Goal: Task Accomplishment & Management: Manage account settings

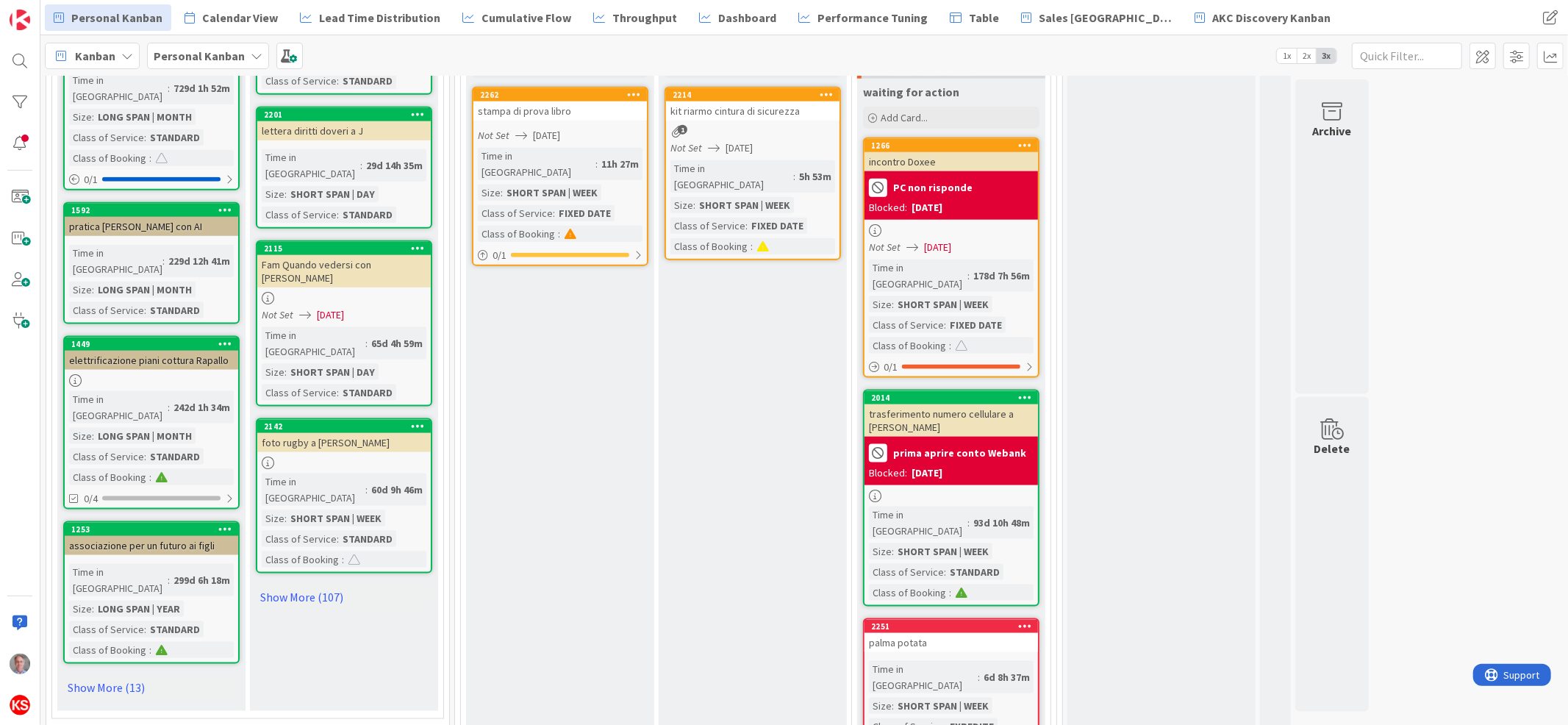
scroll to position [1570, 0]
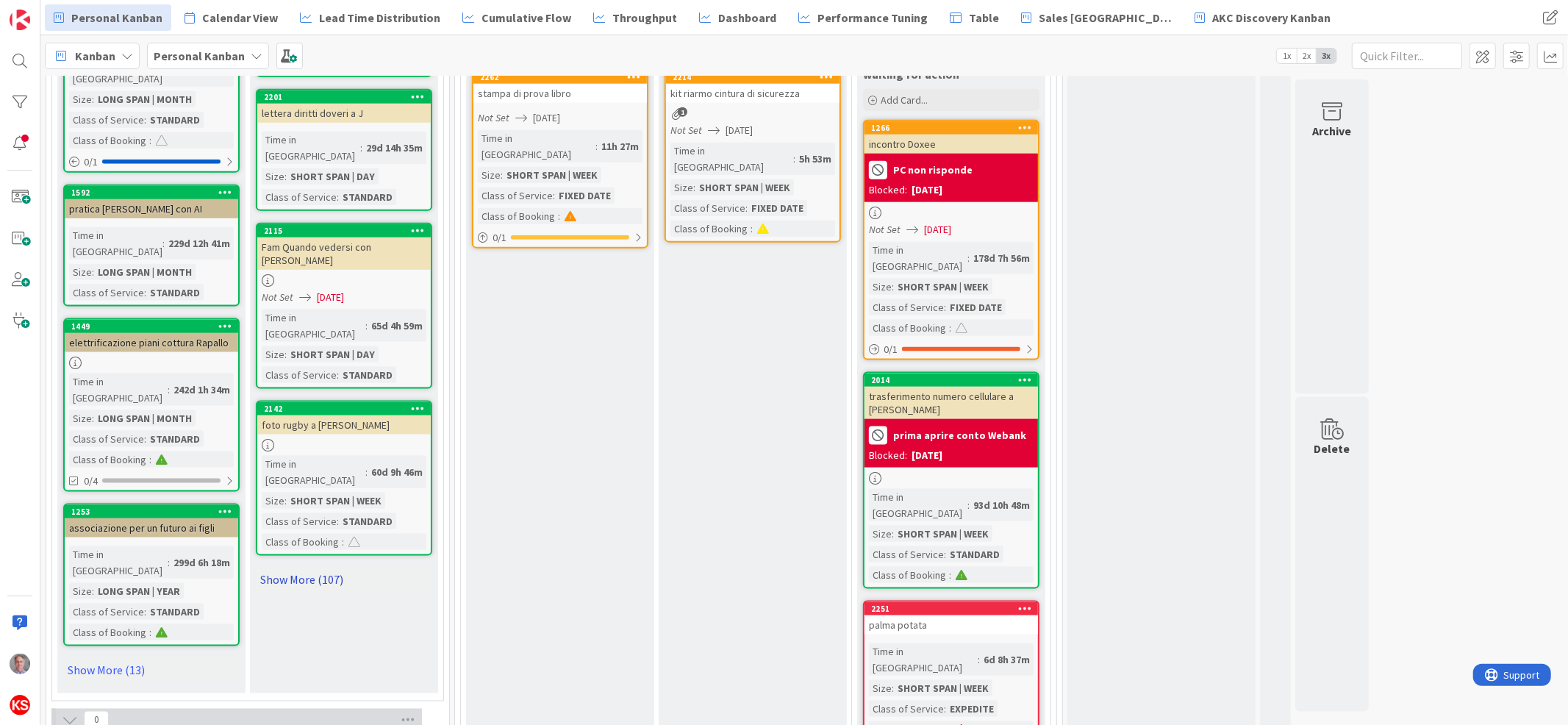
click at [300, 567] on link "Show More (107)" at bounding box center [344, 579] width 176 height 24
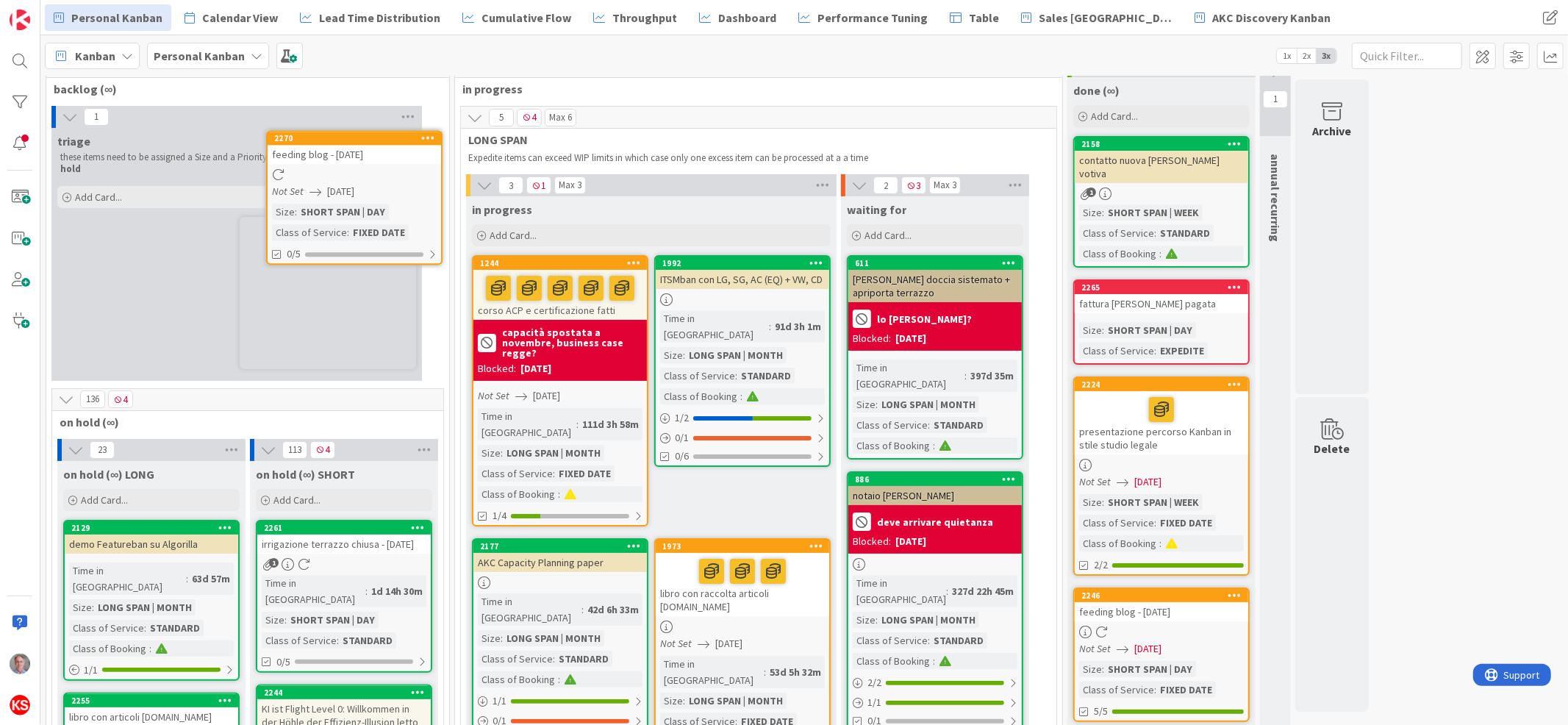
scroll to position [0, 0]
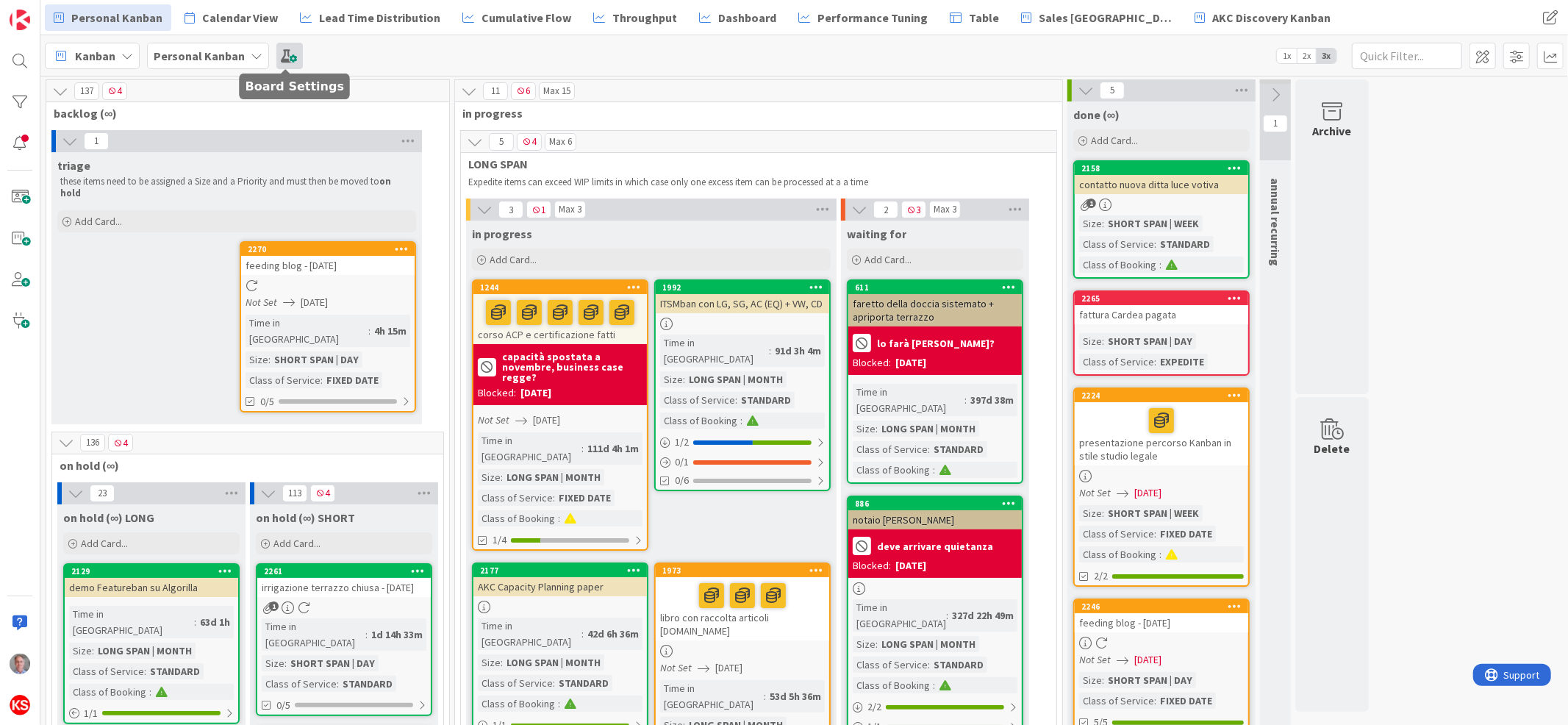
click at [282, 64] on span at bounding box center [289, 55] width 27 height 27
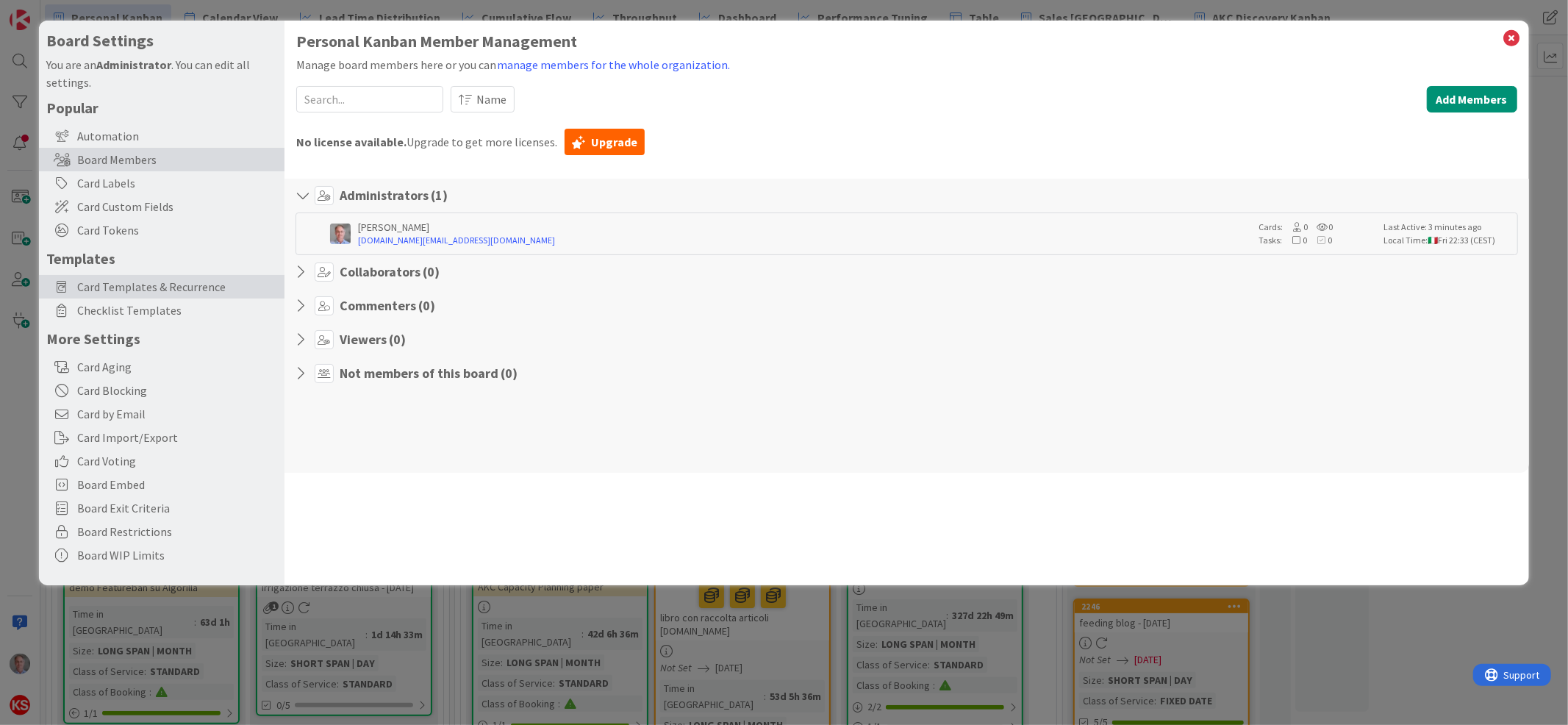
click at [174, 282] on span "Card Templates & Recurrence" at bounding box center [177, 287] width 200 height 18
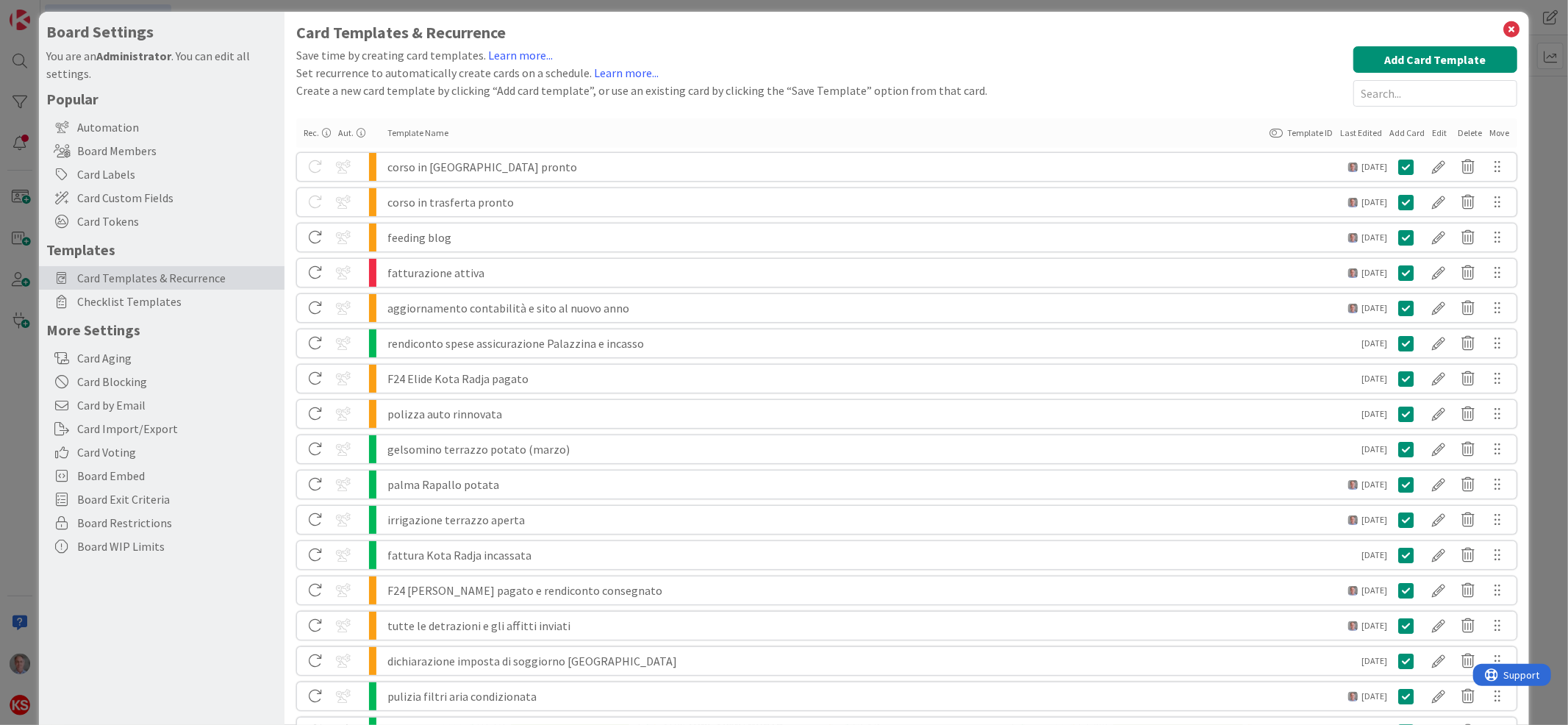
scroll to position [11, 0]
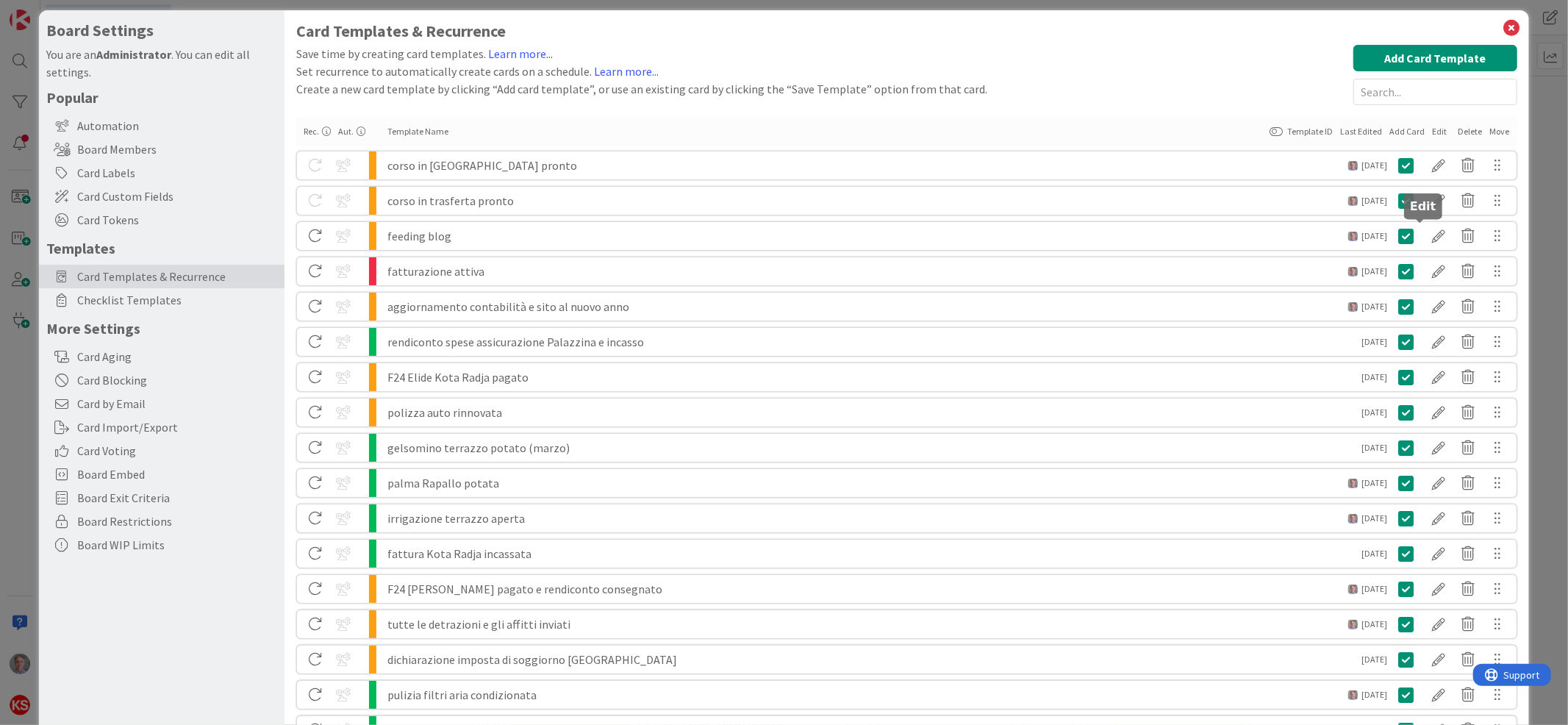
click at [1427, 238] on div at bounding box center [1439, 236] width 29 height 25
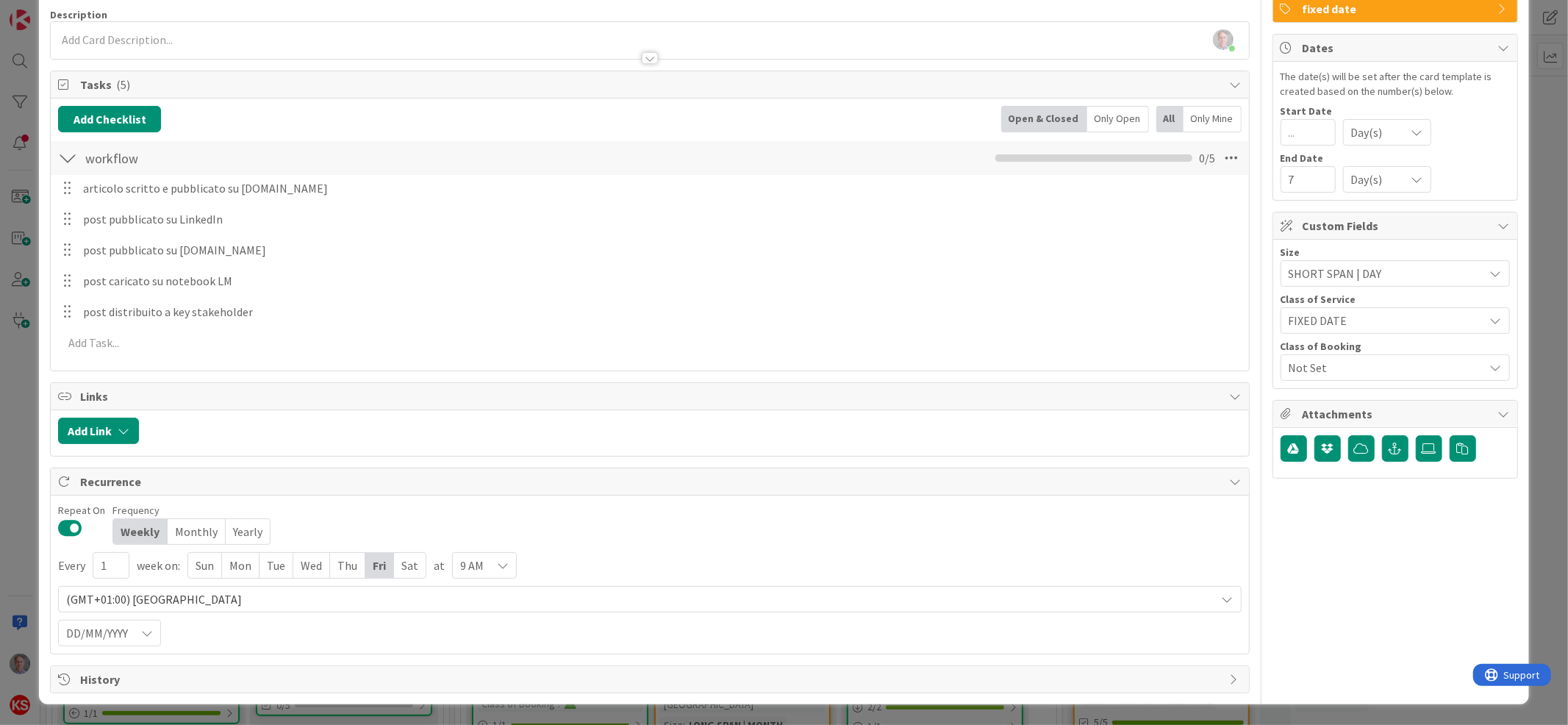
scroll to position [0, 0]
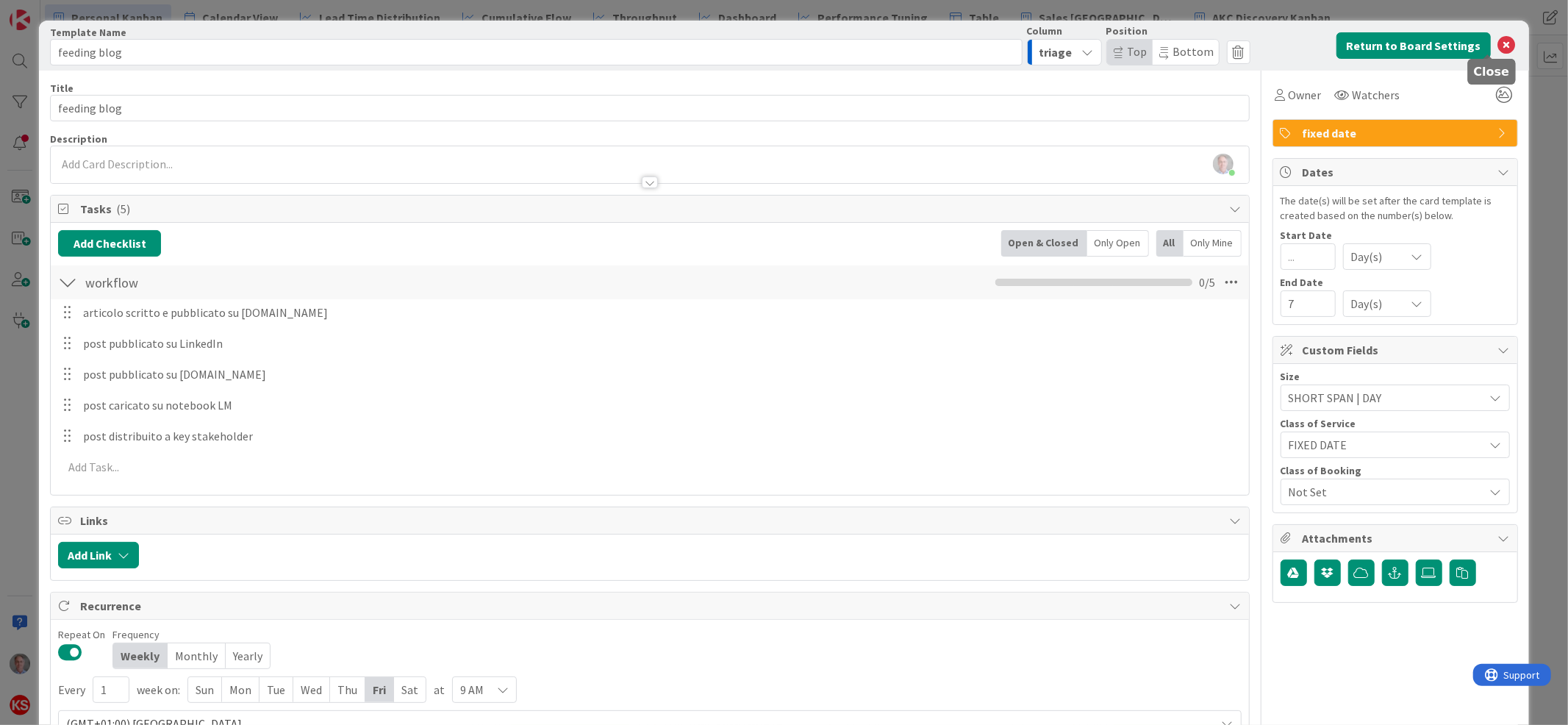
click at [1498, 42] on icon at bounding box center [1507, 46] width 18 height 18
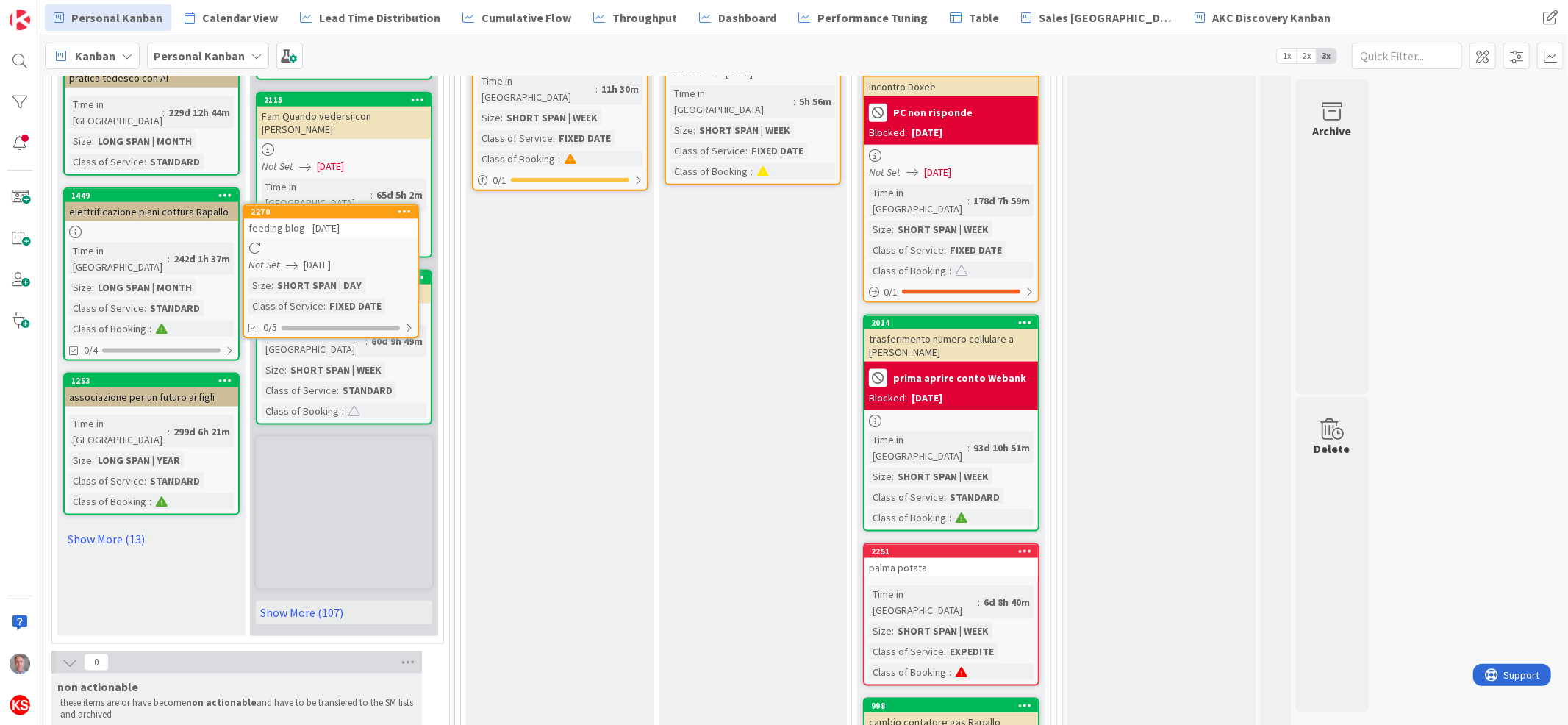
scroll to position [1623, 0]
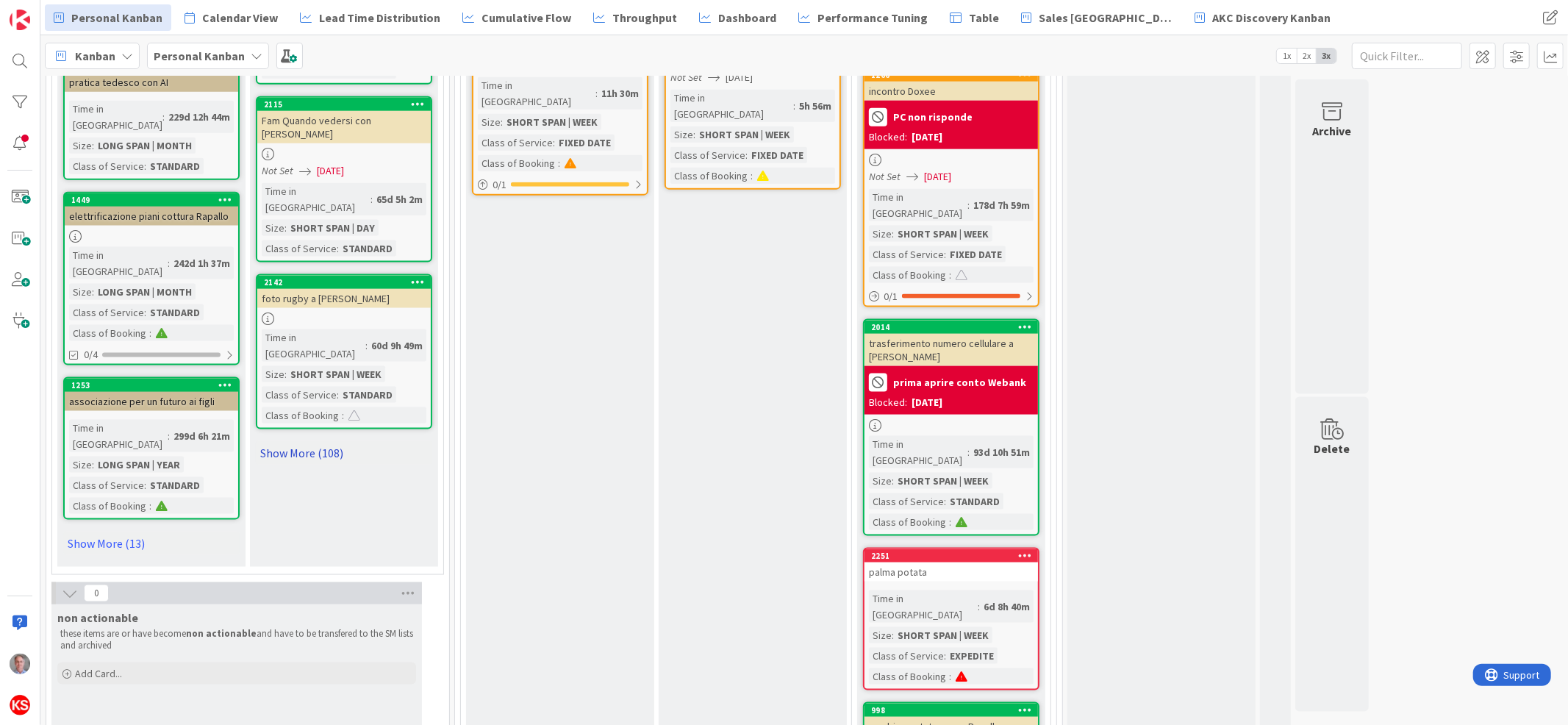
click at [333, 441] on link "Show More (108)" at bounding box center [344, 453] width 176 height 24
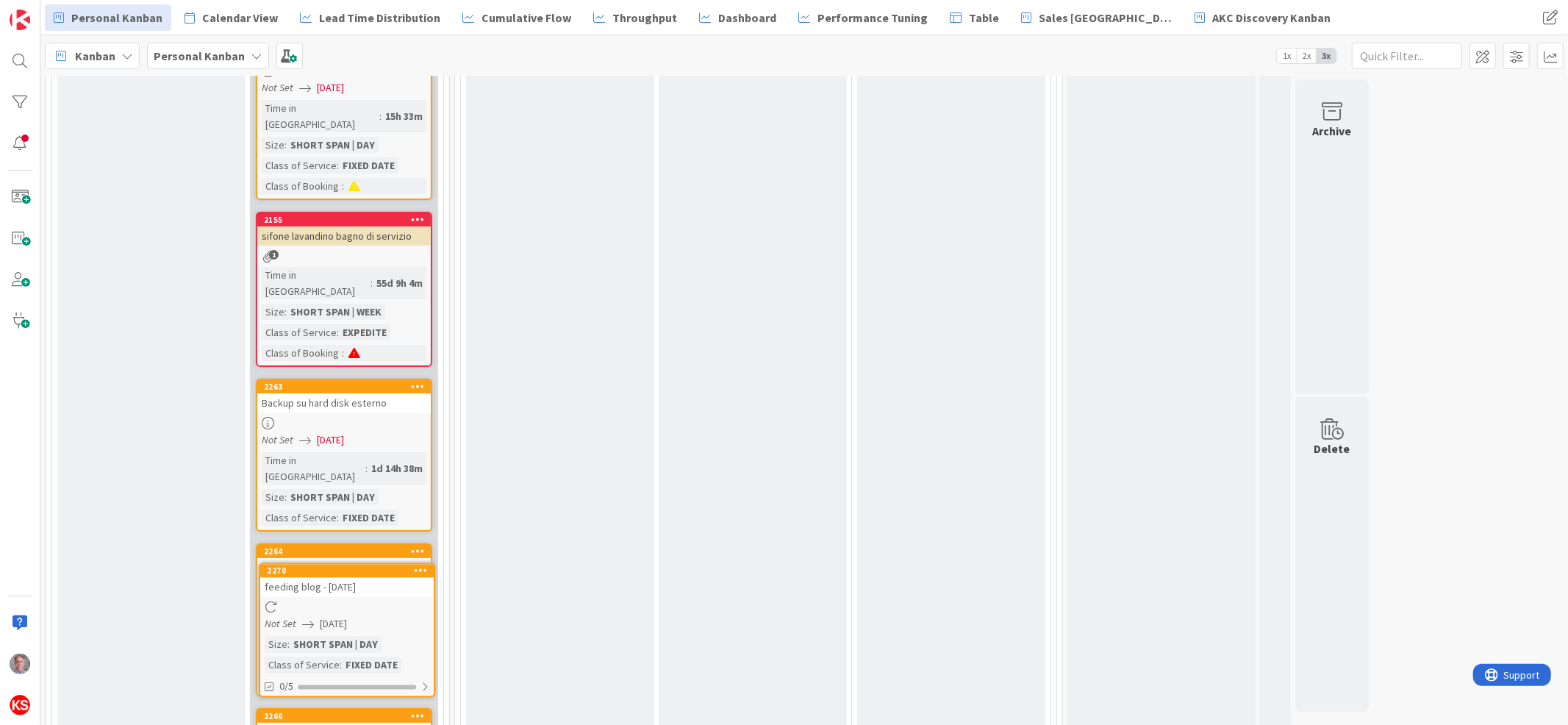
scroll to position [4653, 0]
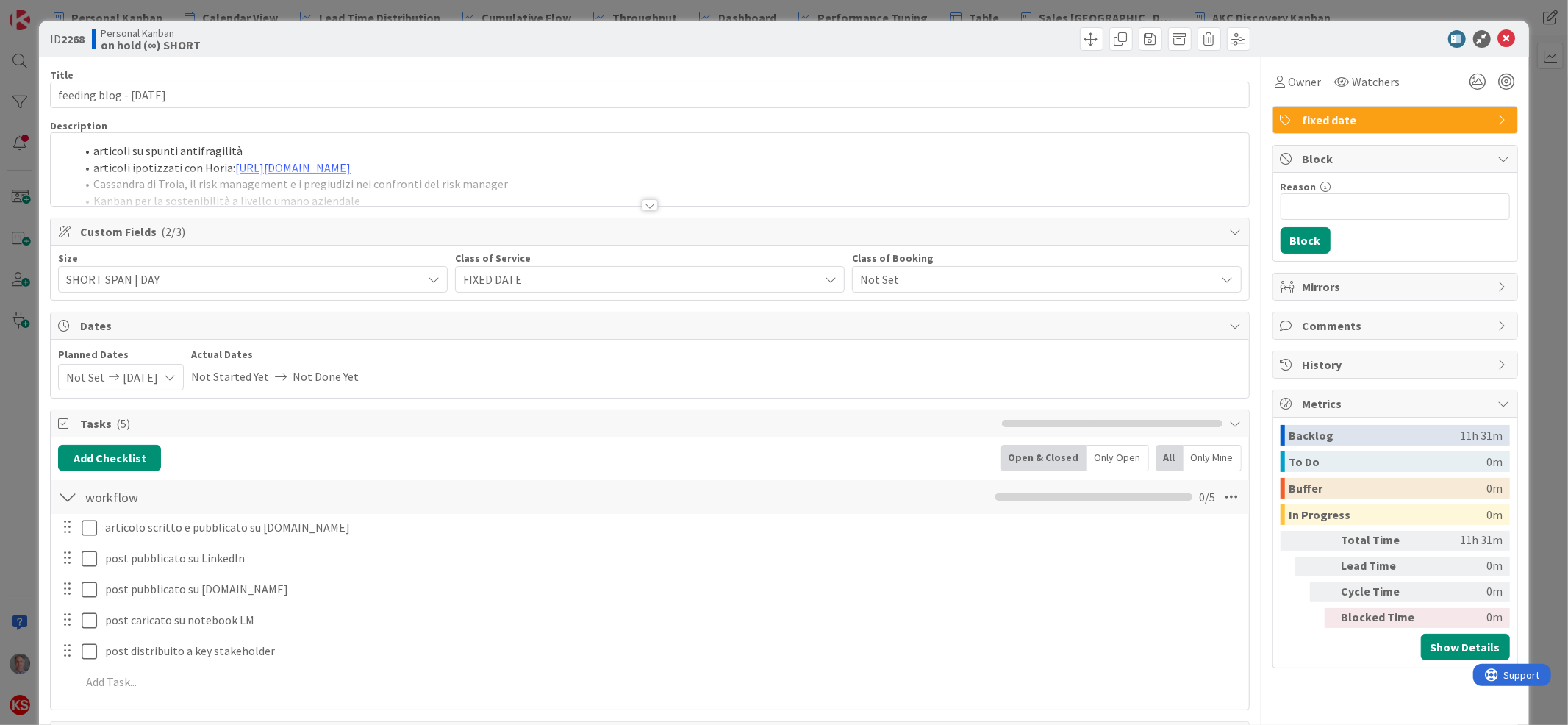
click at [641, 204] on div at bounding box center [649, 205] width 16 height 11
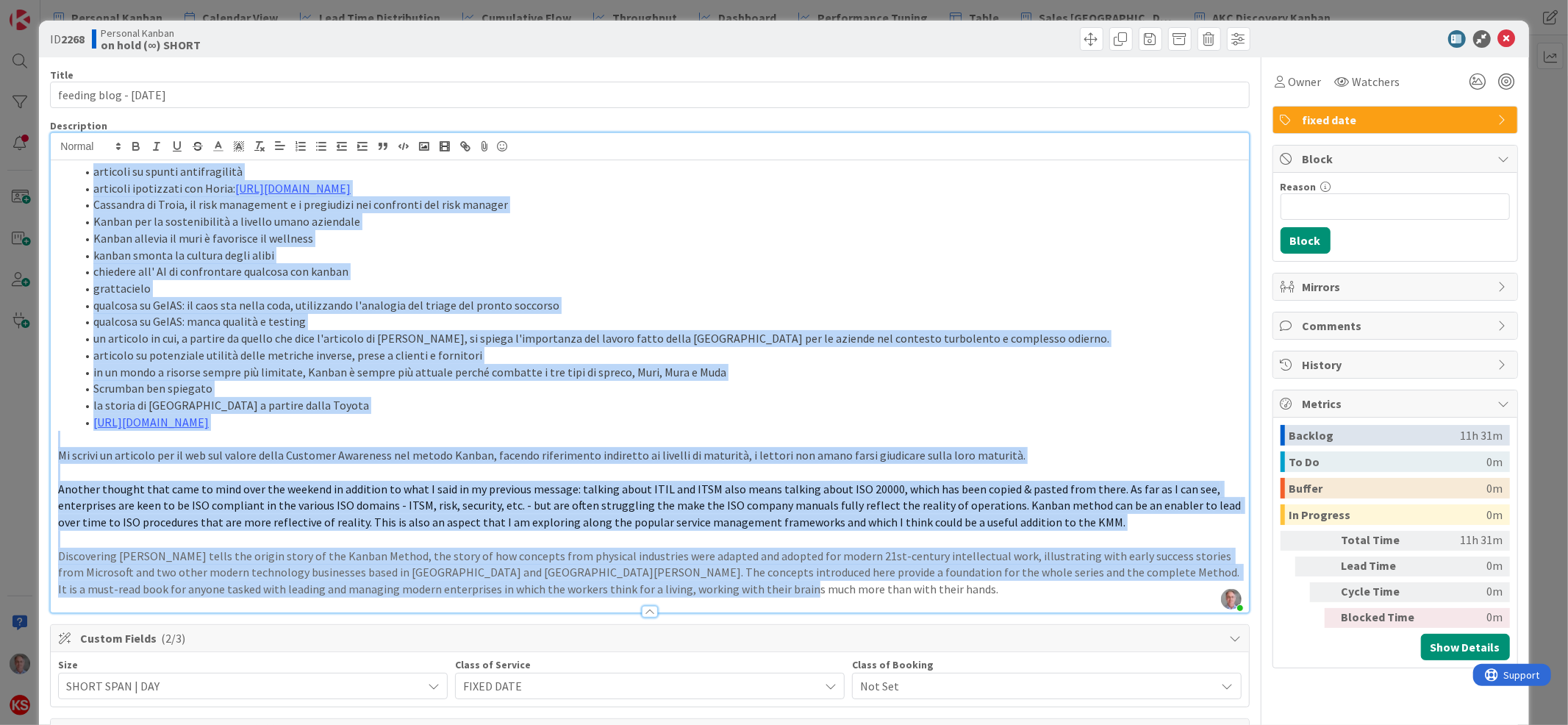
drag, startPoint x: 90, startPoint y: 167, endPoint x: 798, endPoint y: 618, distance: 839.4
click at [798, 618] on div "Title 25 / 128 feeding blog - [DATE] Description [PERSON_NAME] just joined arti…" at bounding box center [649, 678] width 1199 height 1241
copy div "loremips do sitame consecteturad elitsedd eiusmodtem inc Utlab: etdol://magnaal…"
click at [1498, 30] on icon at bounding box center [1507, 39] width 18 height 18
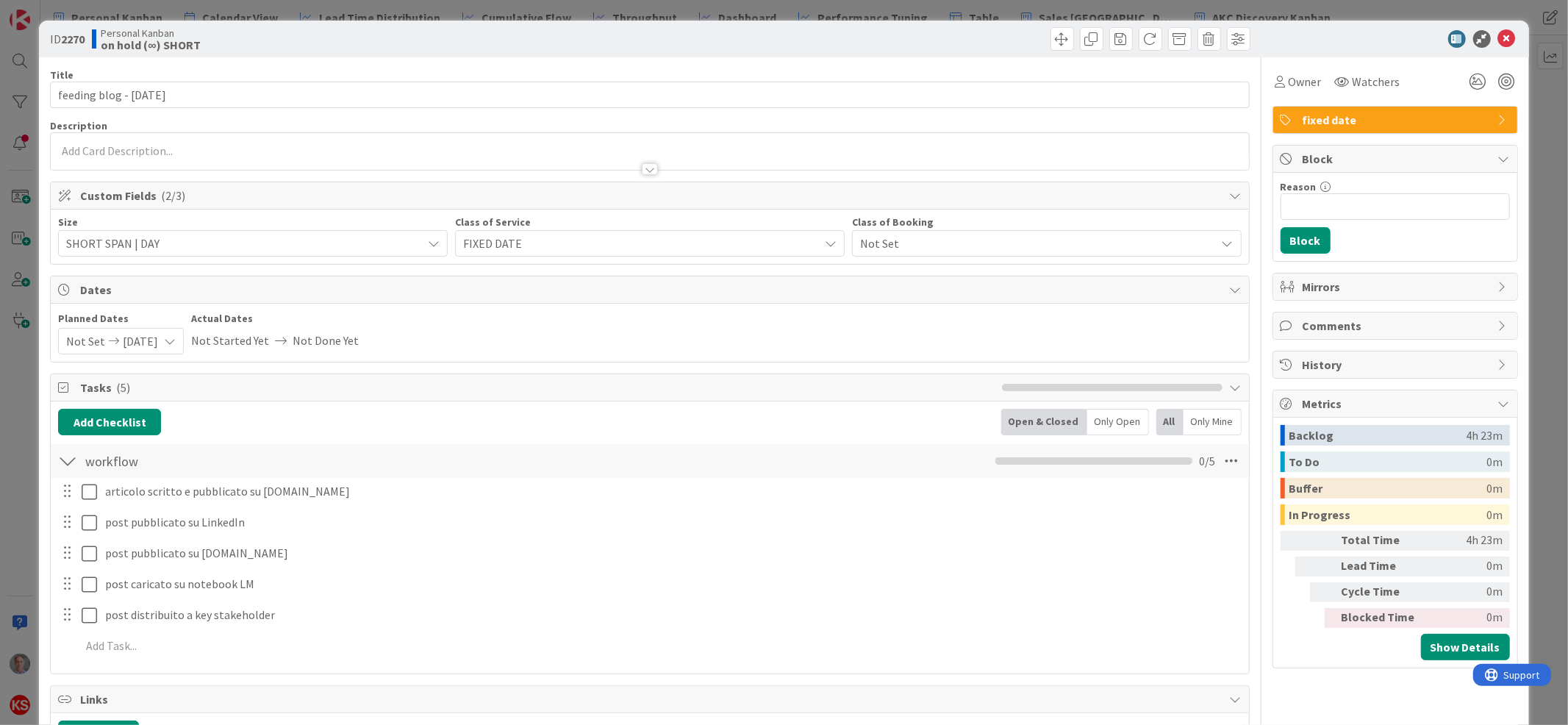
click at [492, 158] on div at bounding box center [649, 162] width 1197 height 15
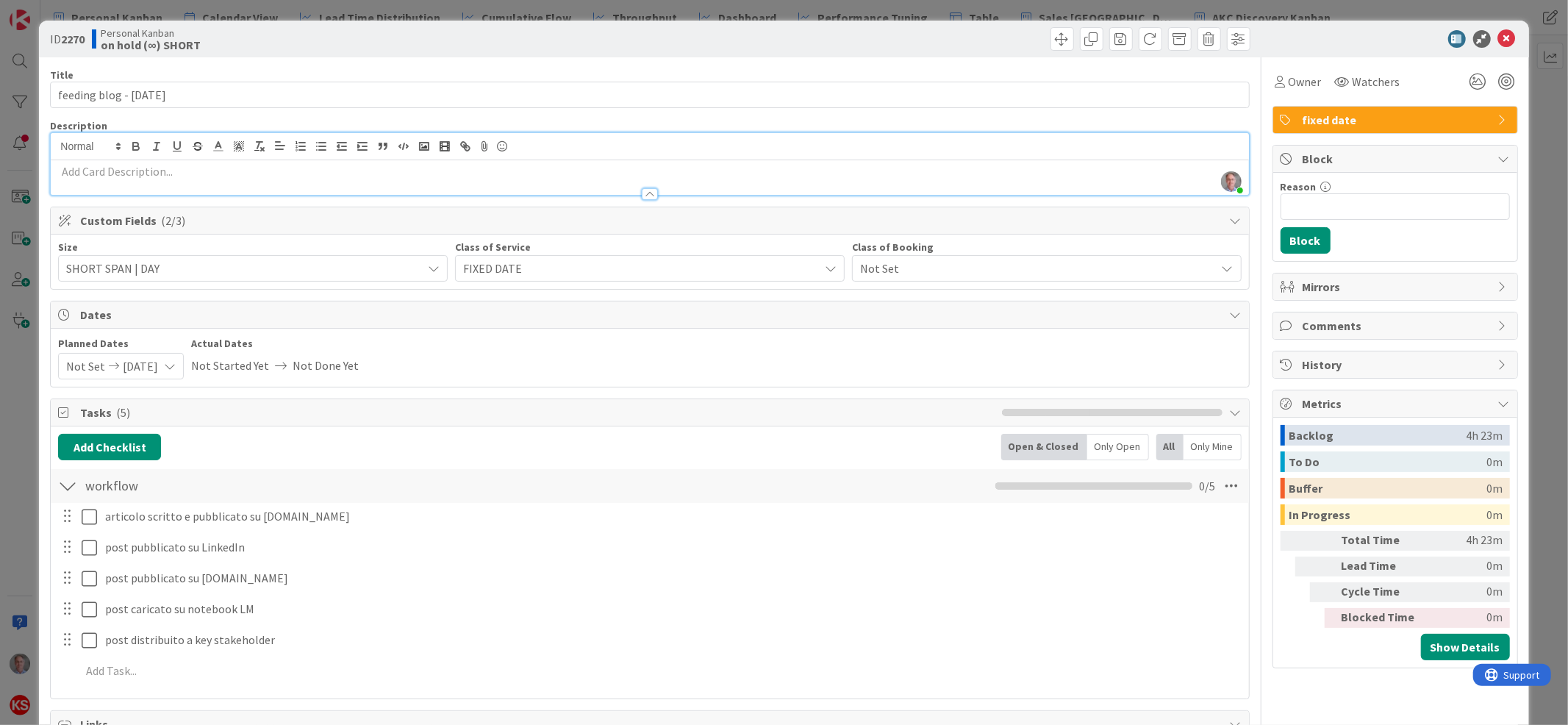
click at [489, 172] on p at bounding box center [649, 171] width 1183 height 17
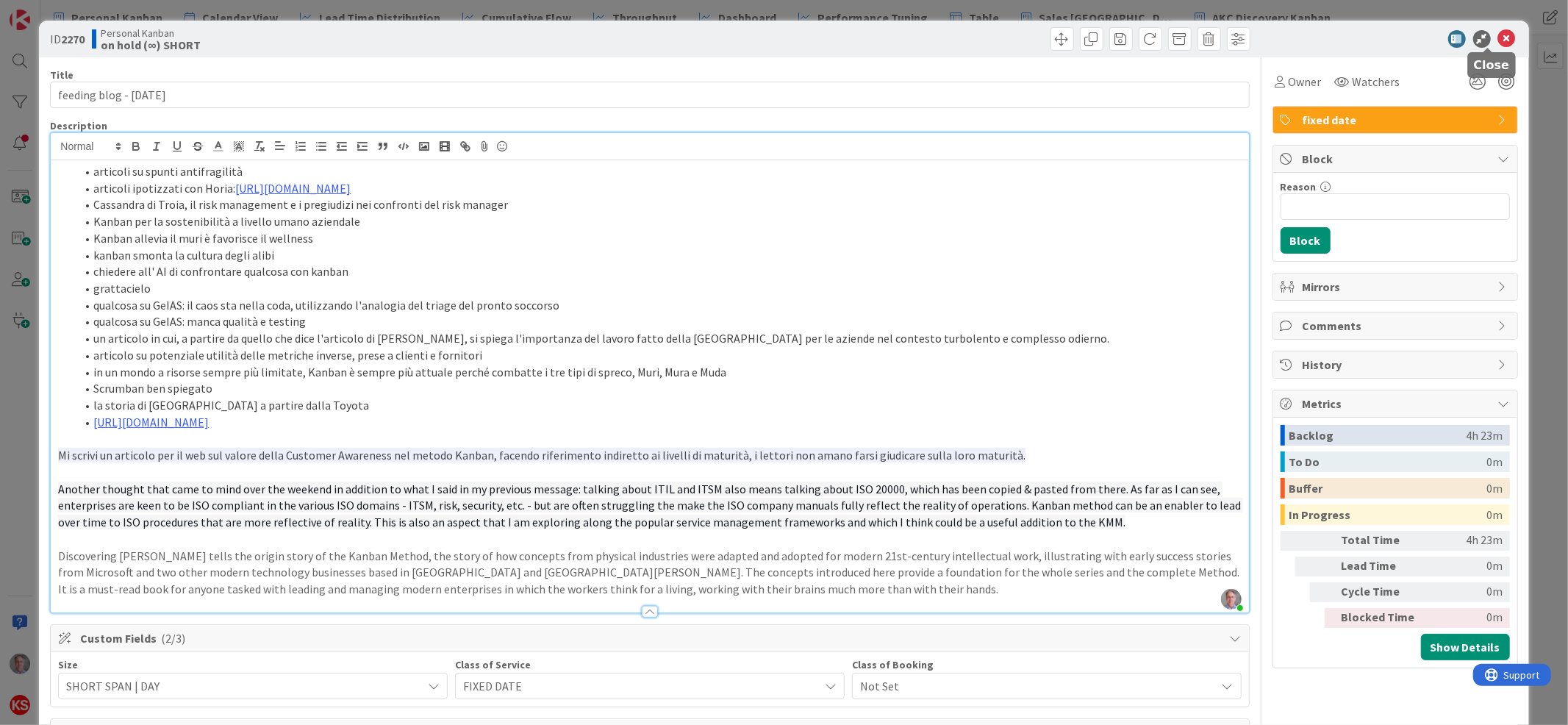
click at [1498, 33] on icon at bounding box center [1507, 39] width 18 height 18
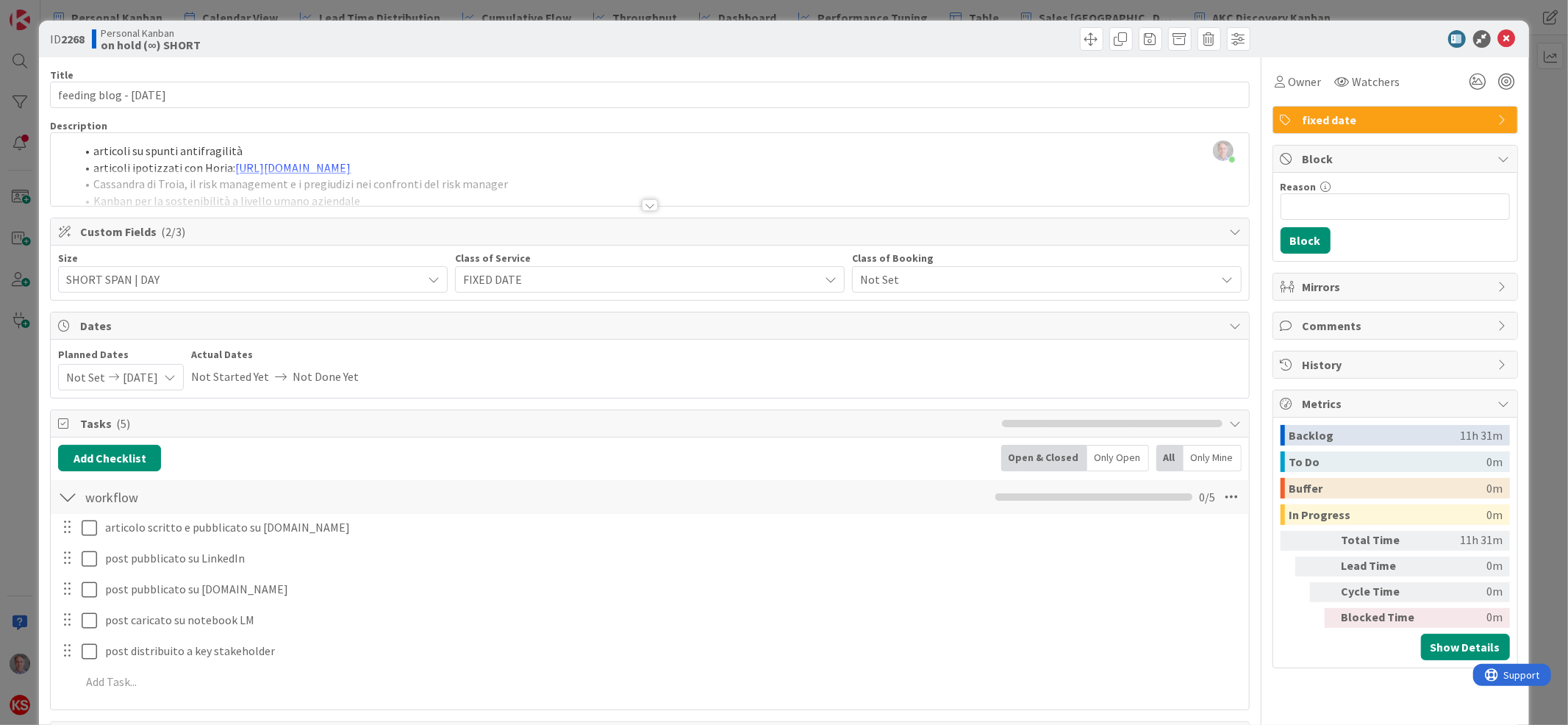
click at [641, 204] on div at bounding box center [649, 205] width 16 height 11
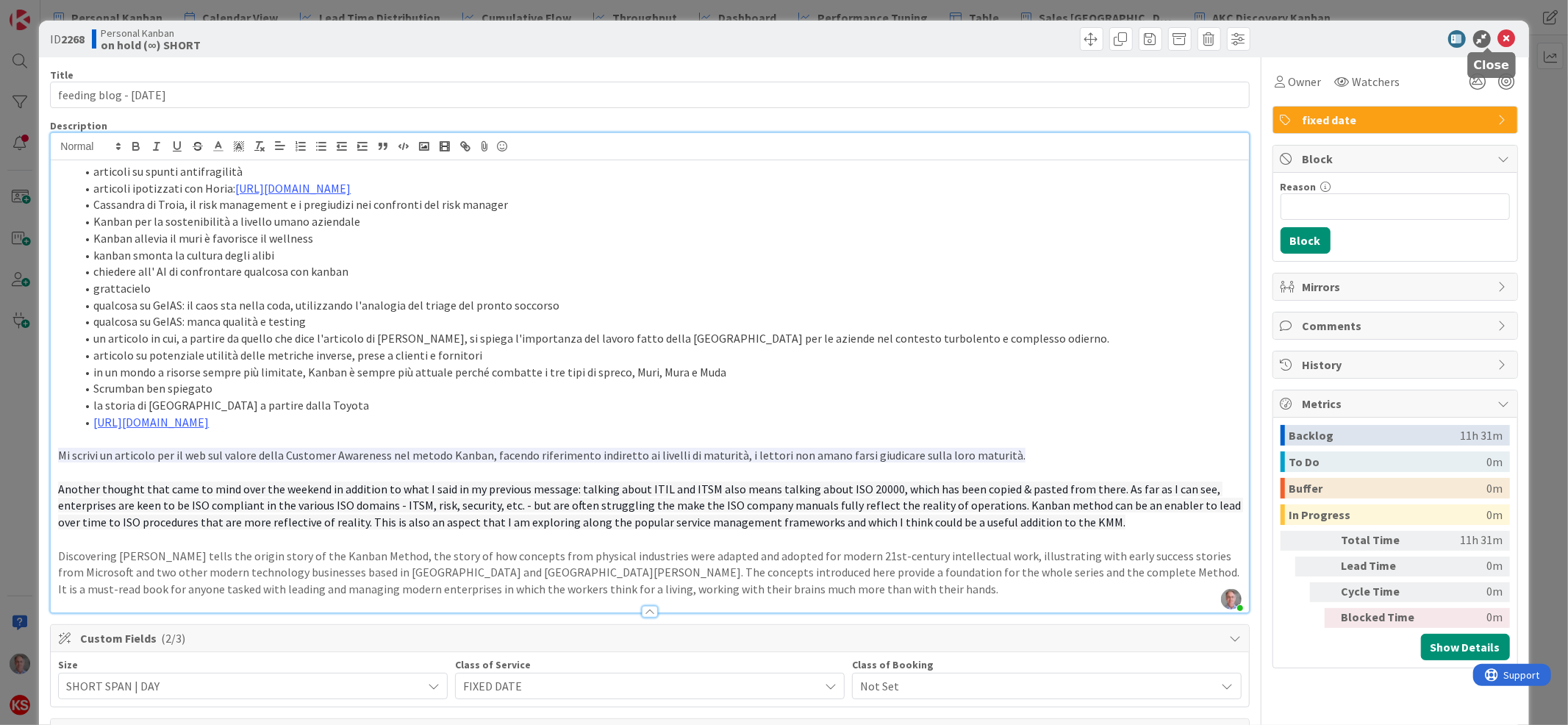
click at [1498, 35] on icon at bounding box center [1507, 39] width 18 height 18
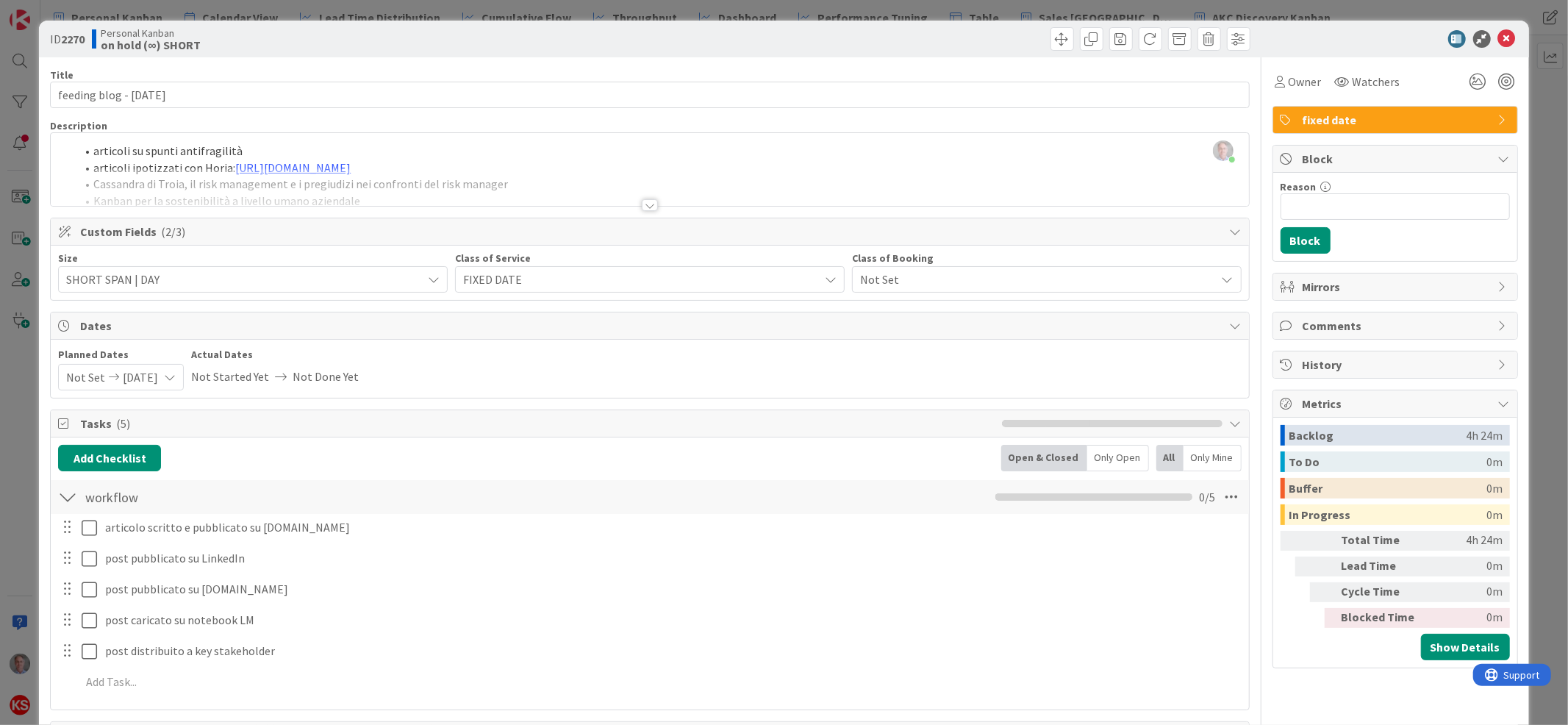
click at [641, 203] on div at bounding box center [649, 205] width 16 height 11
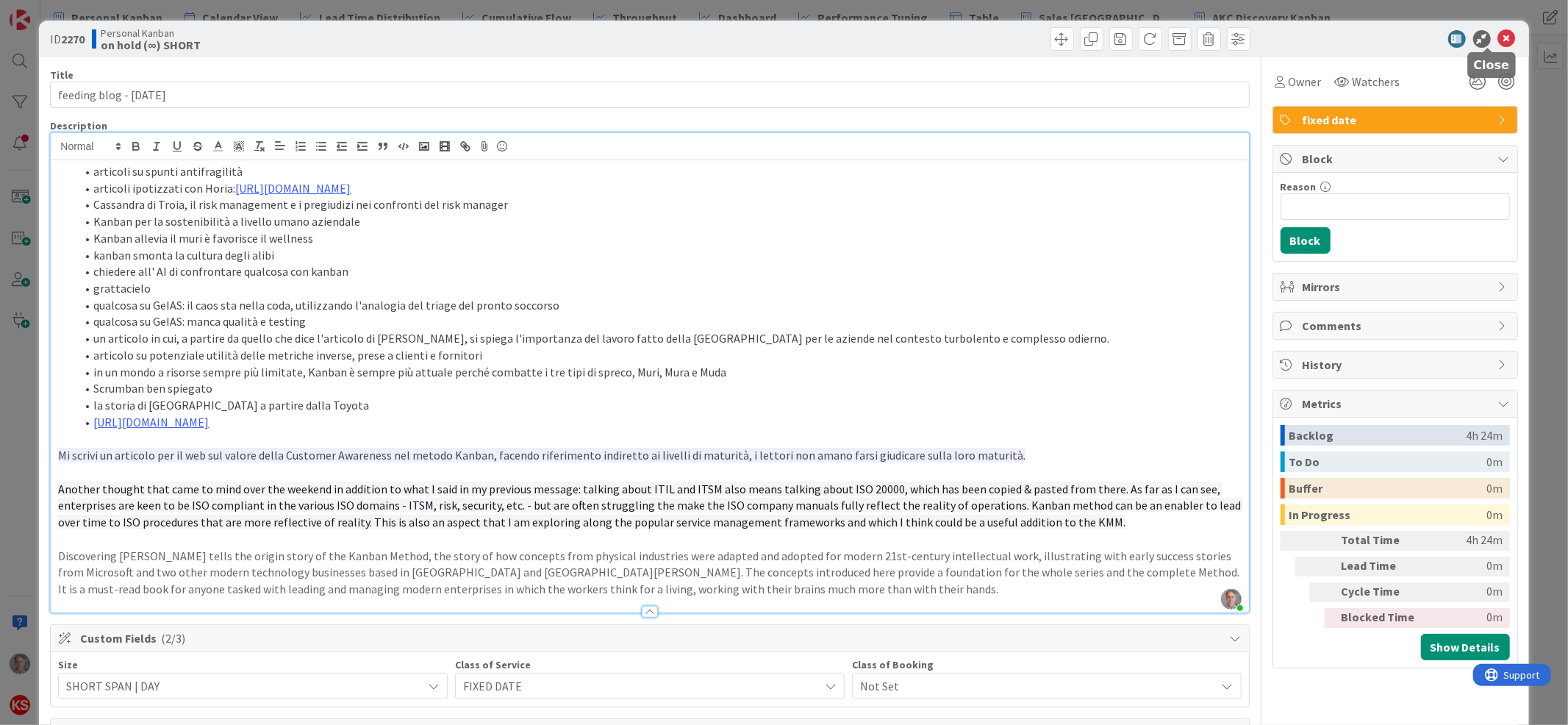
click at [1498, 35] on icon at bounding box center [1507, 39] width 18 height 18
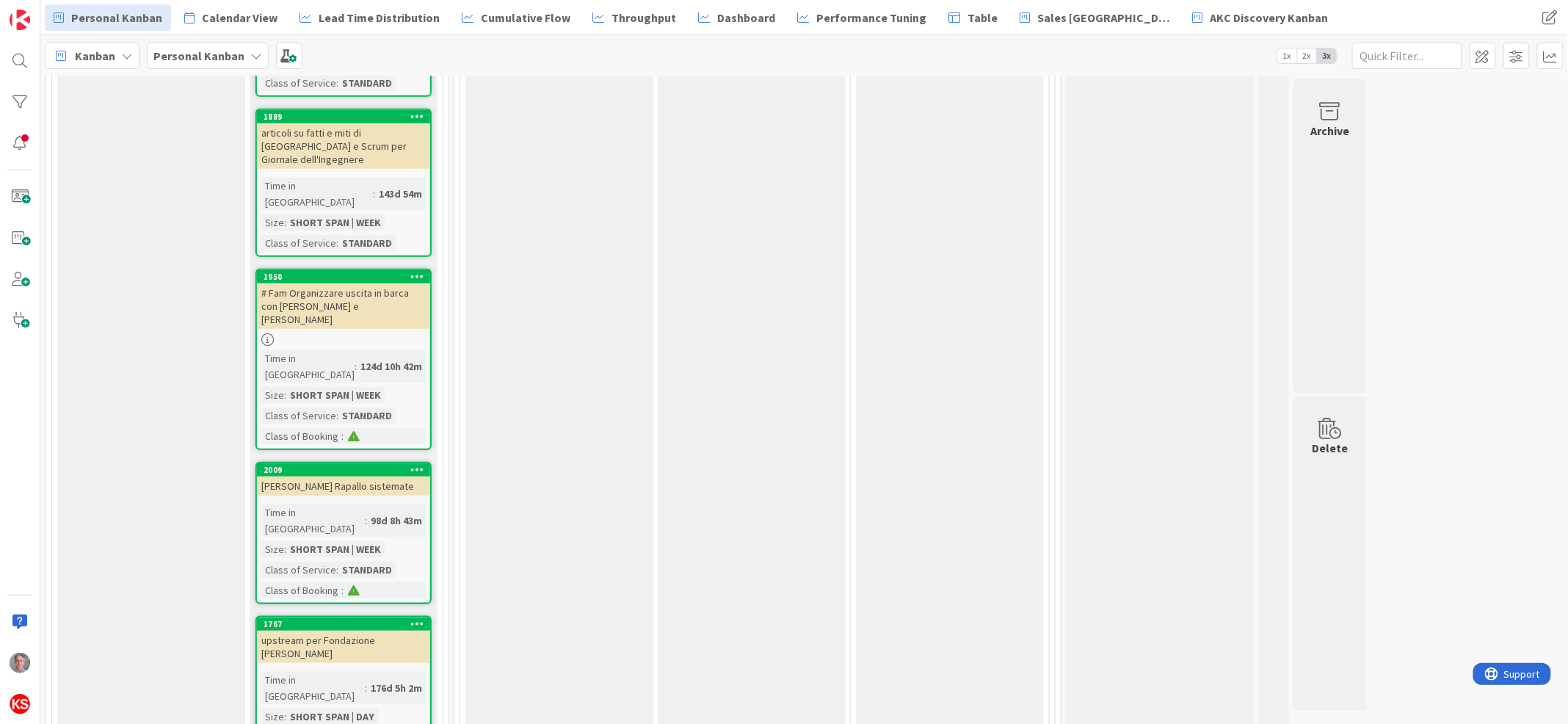
scroll to position [9804, 0]
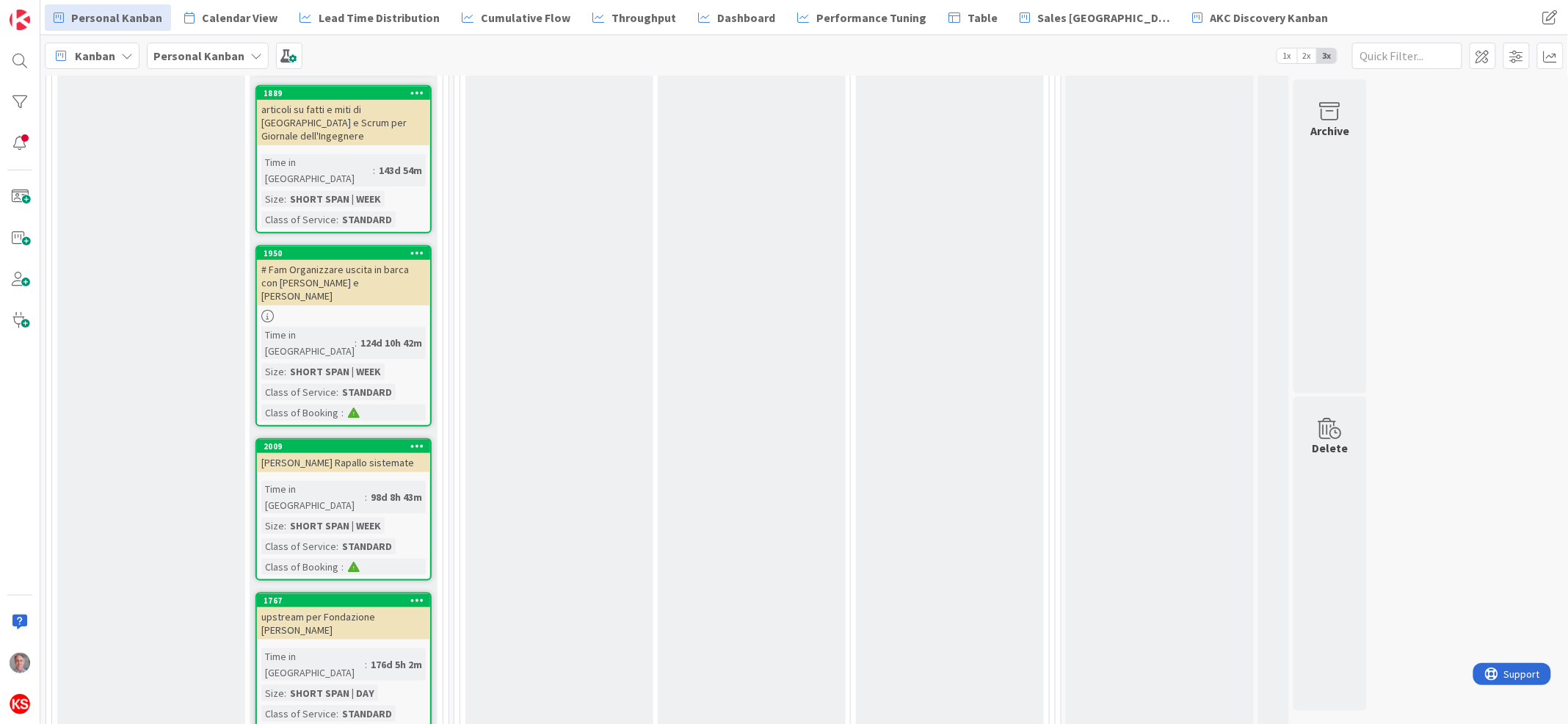
click at [420, 557] on div "on hold (∞) SHORT Add Card... 2261 irrigazione terrazzo chiusa - [DATE] 1 Time …" at bounding box center [342, 41] width 187 height 18831
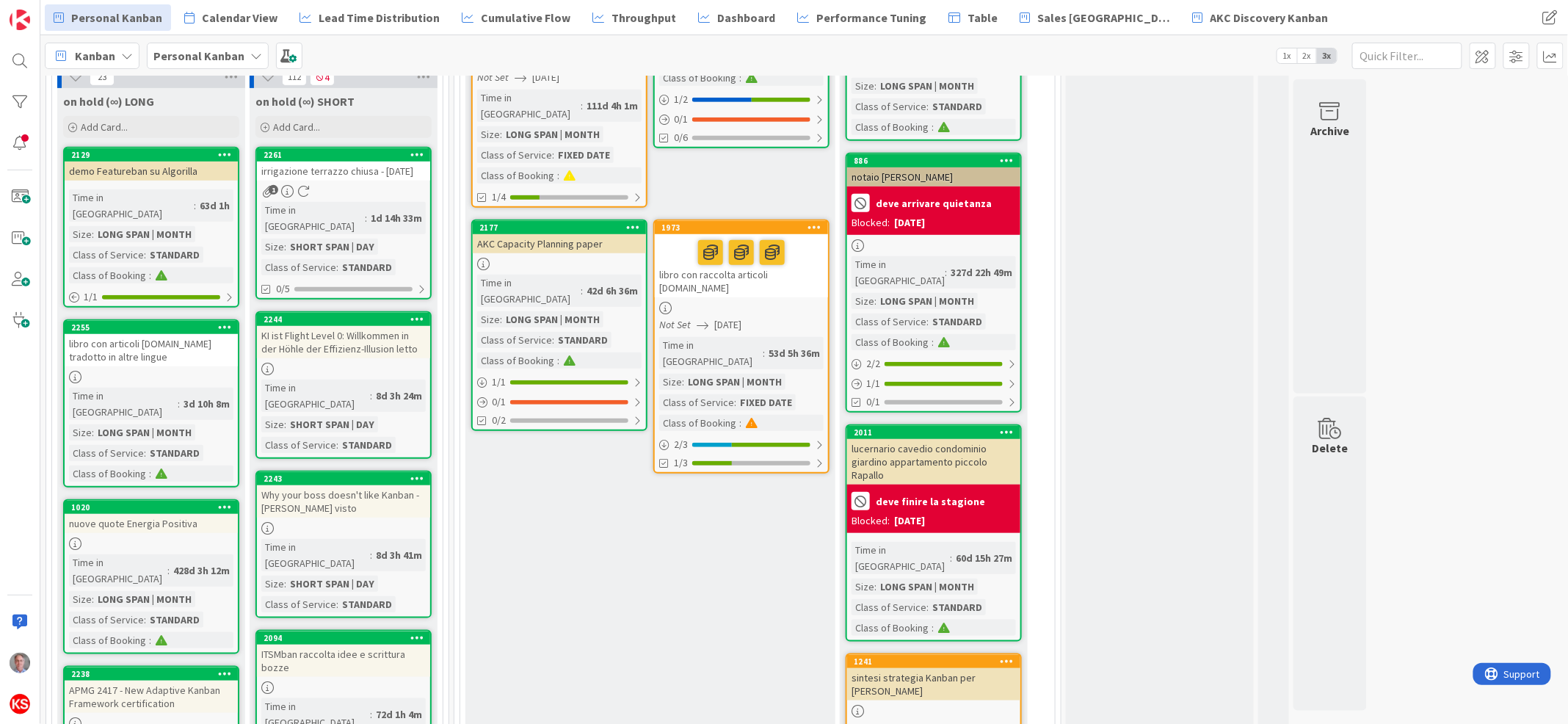
scroll to position [0, 0]
